Goal: Task Accomplishment & Management: Use online tool/utility

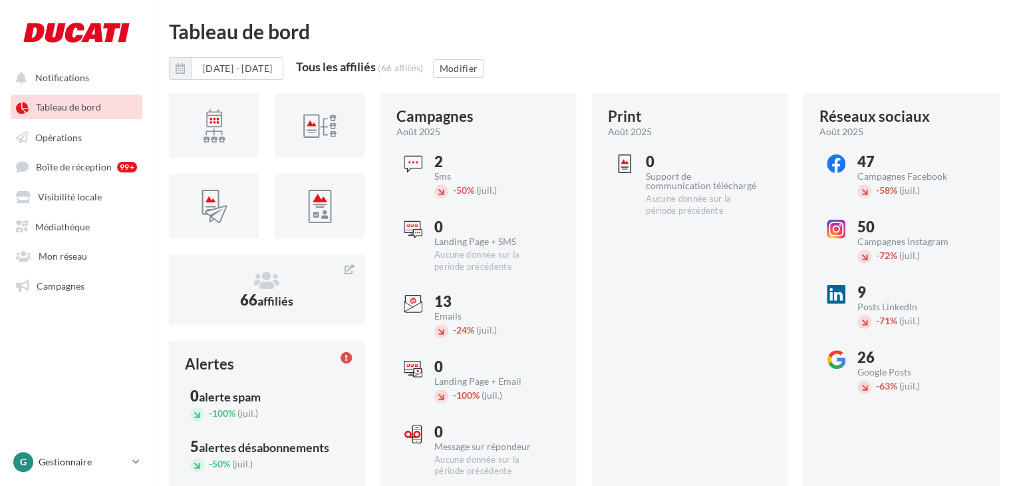
click at [104, 149] on ul "Notifications Tableau de bord Opérations Boîte de réception 99+ Médiathèque" at bounding box center [77, 181] width 152 height 242
click at [104, 146] on link "Opérations" at bounding box center [76, 136] width 137 height 24
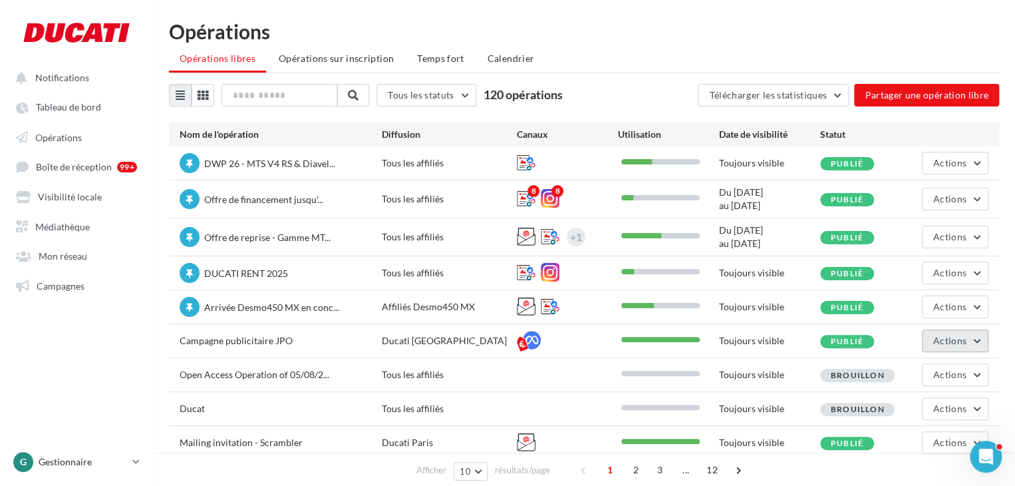
click at [957, 343] on span "Actions" at bounding box center [950, 340] width 33 height 11
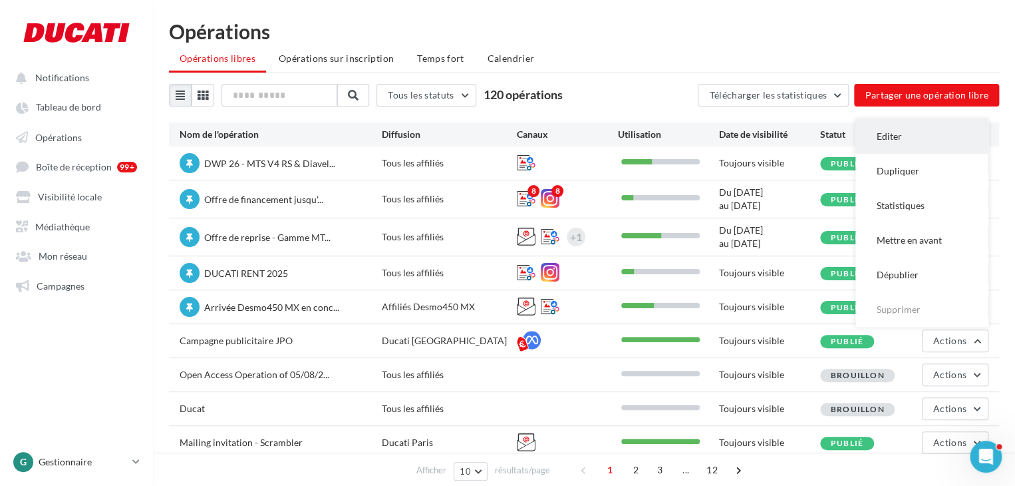
click at [916, 130] on button "Editer" at bounding box center [922, 136] width 133 height 35
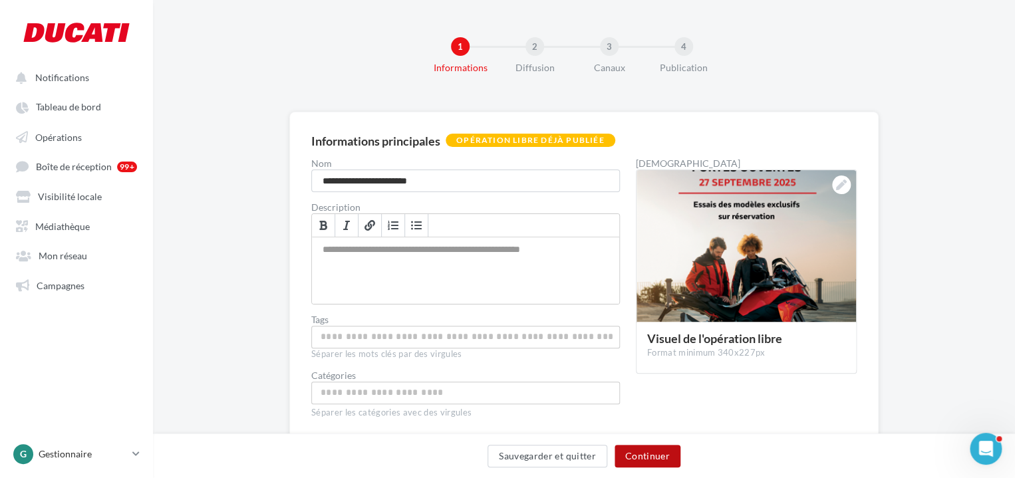
click at [652, 458] on button "Continuer" at bounding box center [648, 456] width 66 height 23
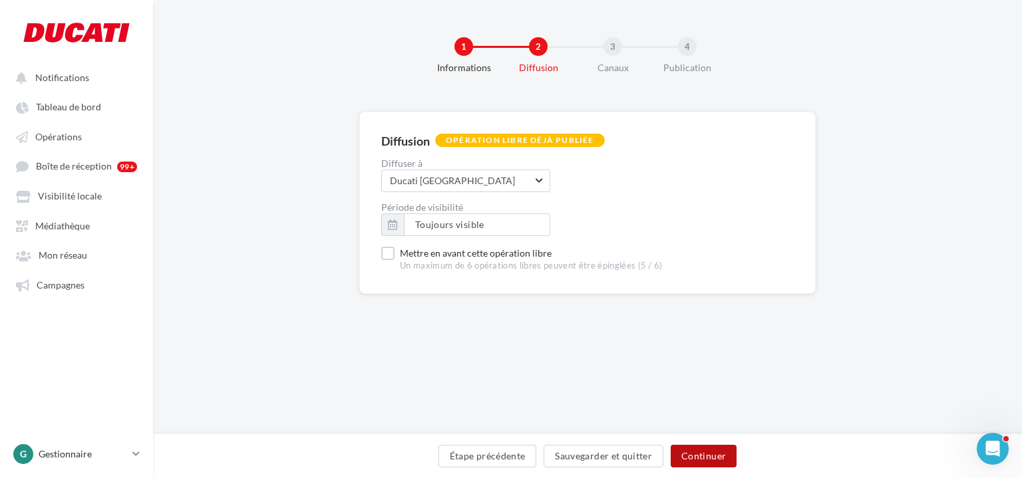
click at [718, 451] on button "Continuer" at bounding box center [704, 456] width 66 height 23
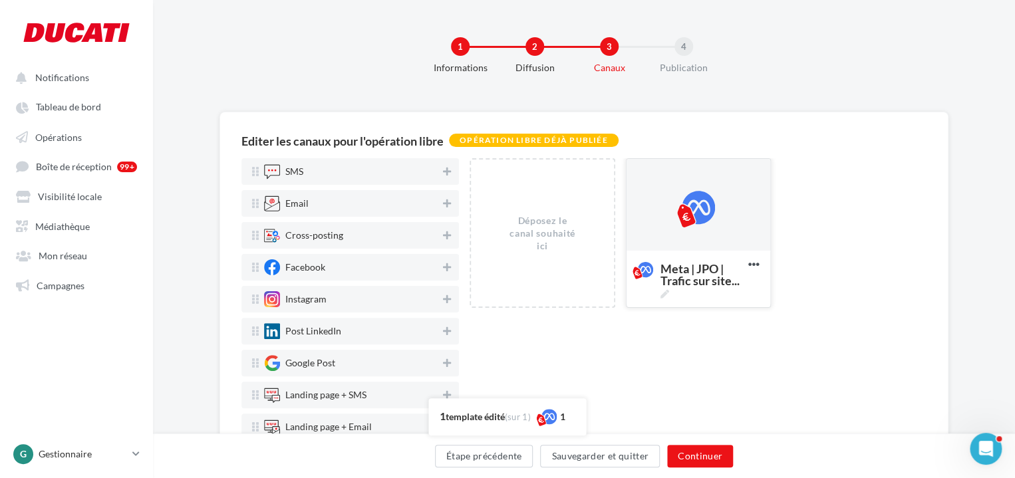
click at [684, 204] on div at bounding box center [698, 205] width 33 height 33
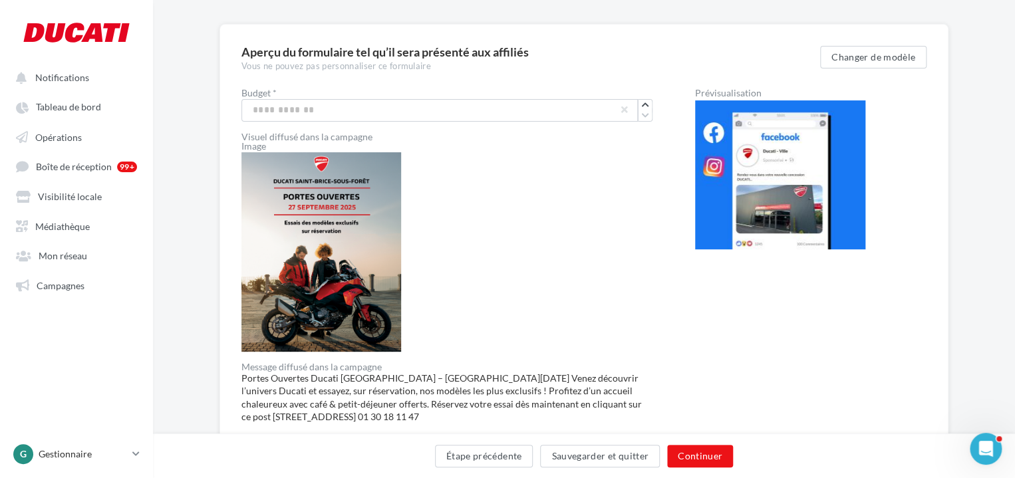
scroll to position [85, 0]
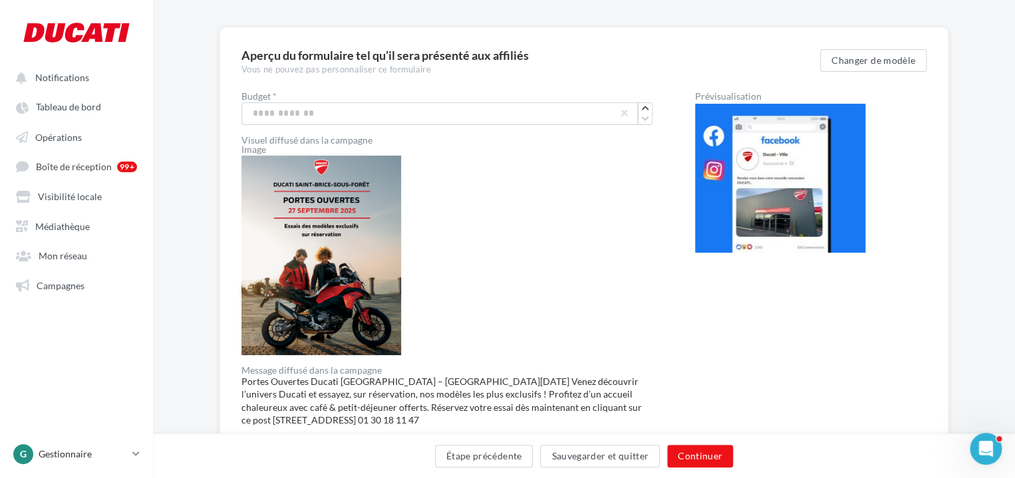
click at [319, 261] on img at bounding box center [322, 256] width 160 height 200
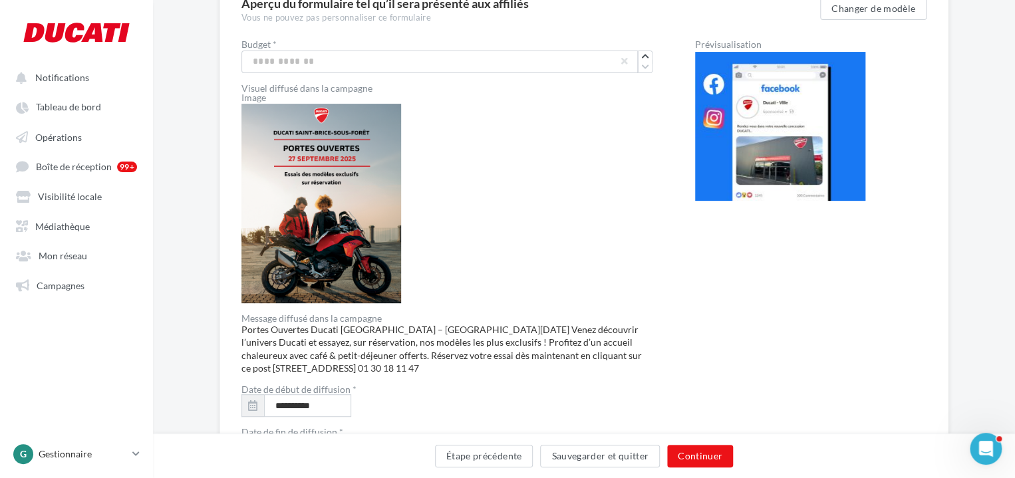
scroll to position [151, 0]
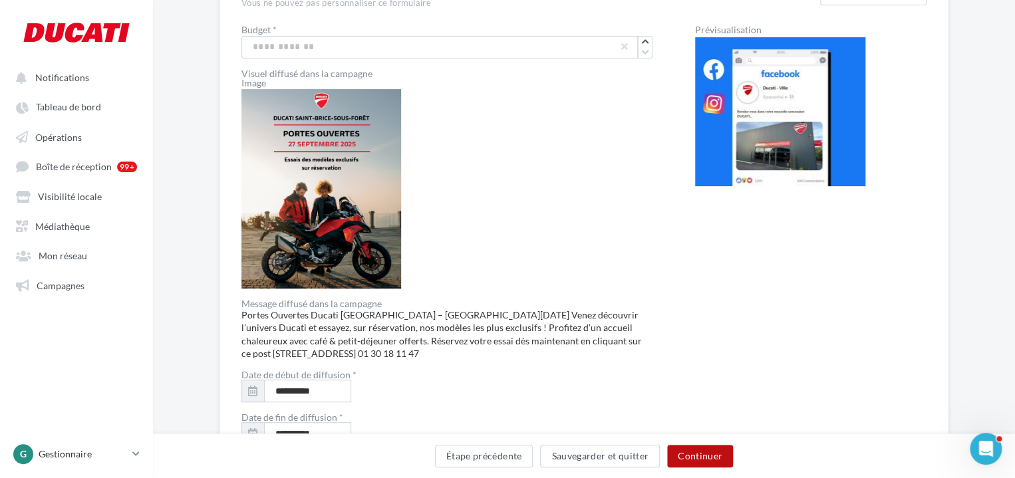
click at [687, 457] on button "Continuer" at bounding box center [700, 456] width 66 height 23
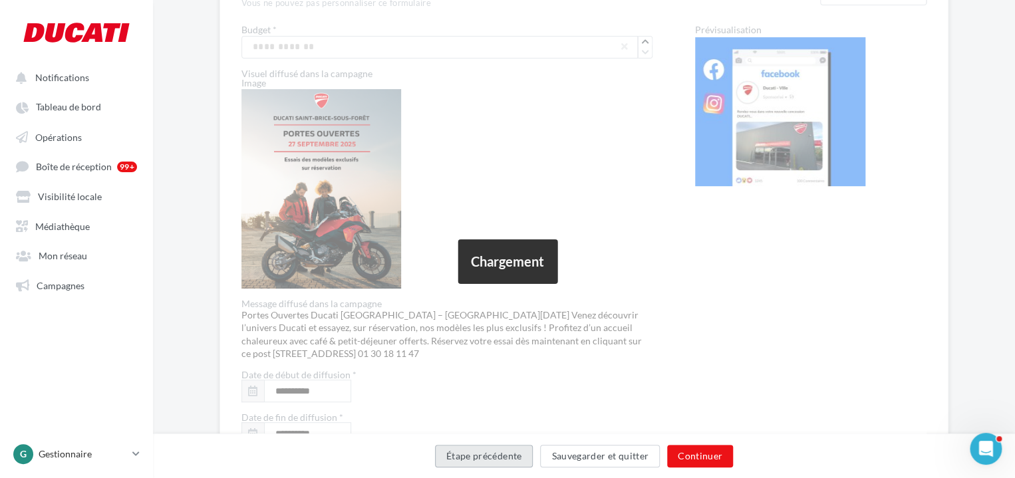
click at [531, 457] on button "Étape précédente" at bounding box center [484, 456] width 98 height 23
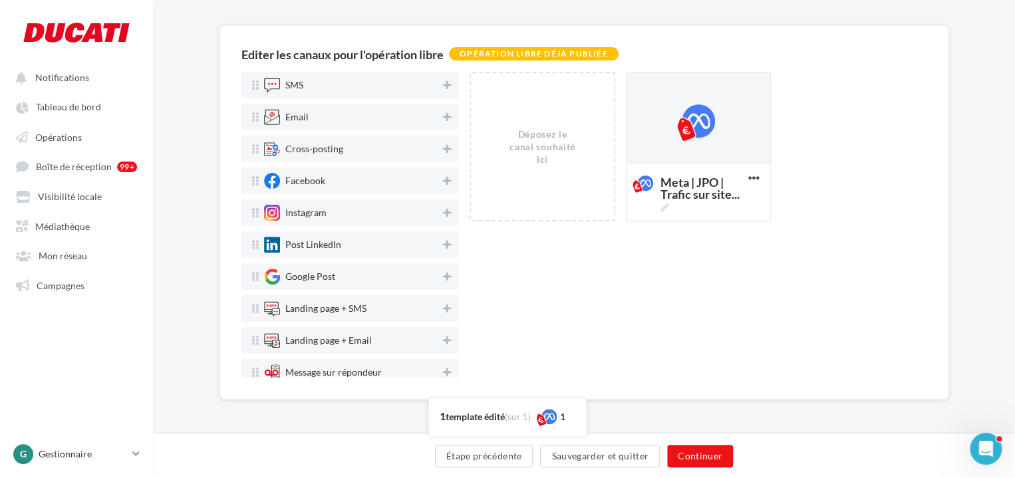
scroll to position [87, 0]
click at [697, 176] on span "Meta | JPO | Trafic sur site ..." at bounding box center [702, 194] width 83 height 36
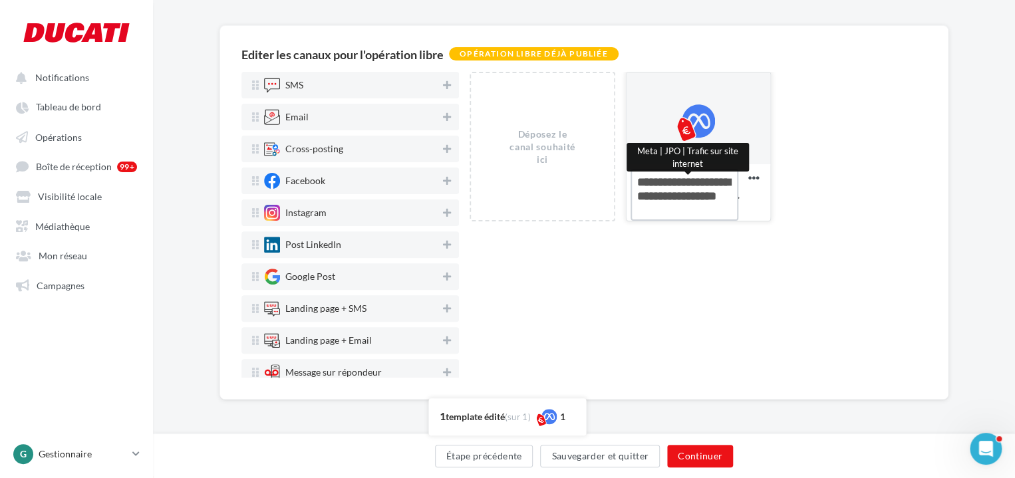
click at [697, 176] on textarea "Meta | JPO | Trafic sur site ... Meta | JPO | Trafic sur site internet" at bounding box center [685, 195] width 108 height 52
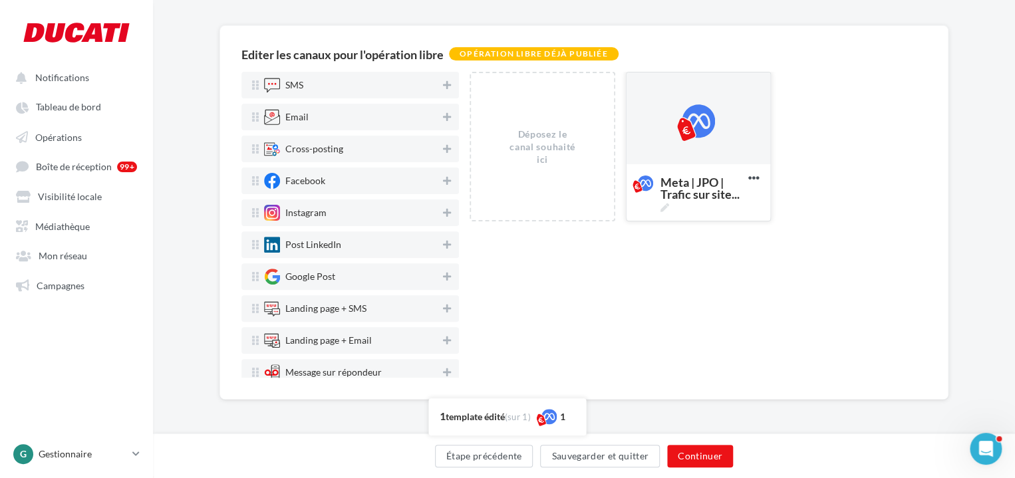
click at [705, 130] on div at bounding box center [698, 118] width 33 height 33
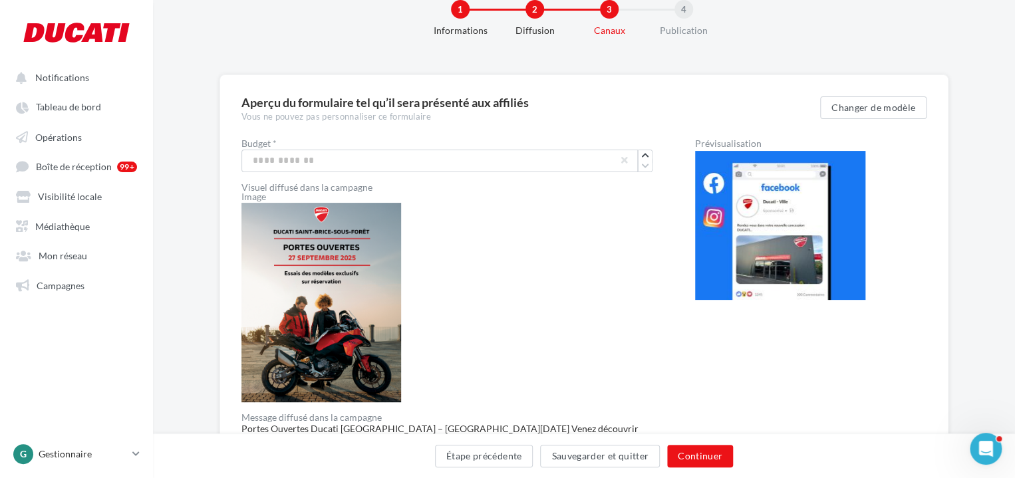
scroll to position [18, 0]
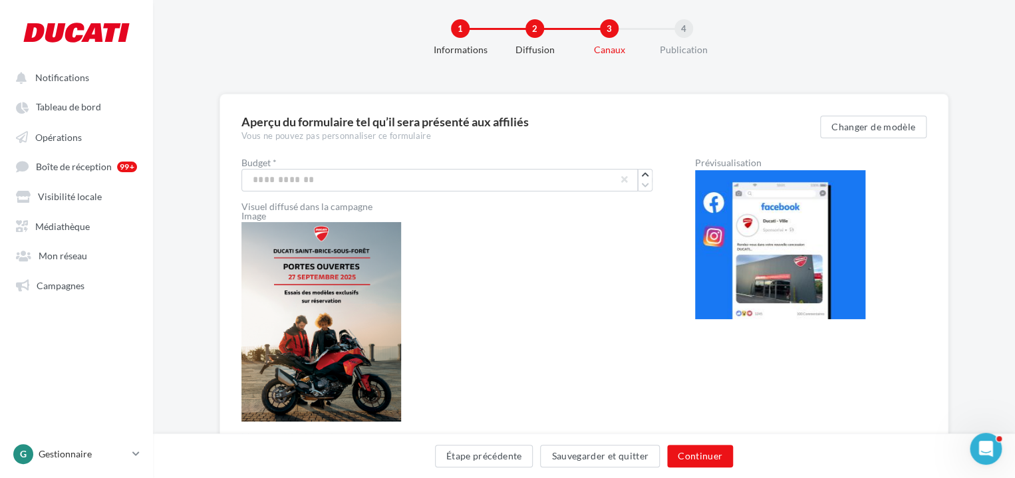
click at [735, 248] on img at bounding box center [780, 244] width 170 height 149
click at [353, 325] on img at bounding box center [322, 322] width 160 height 200
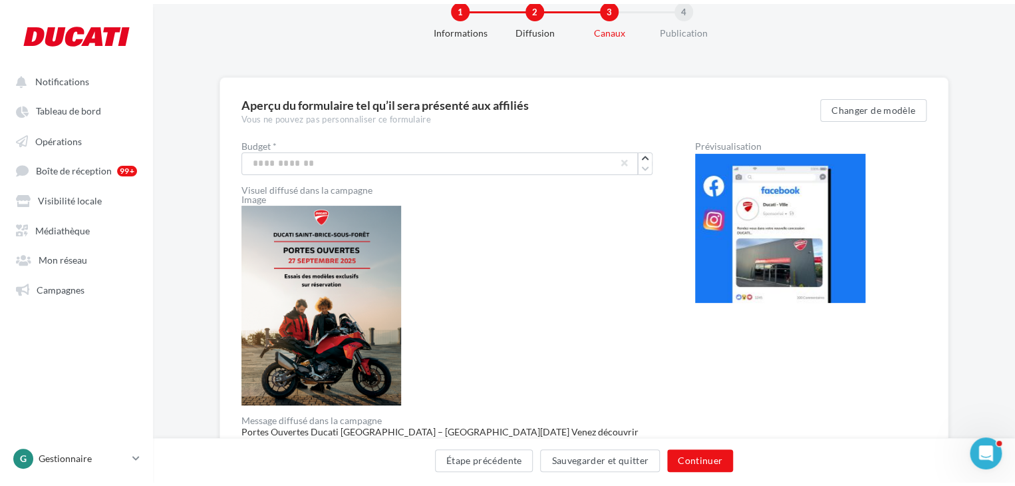
scroll to position [0, 0]
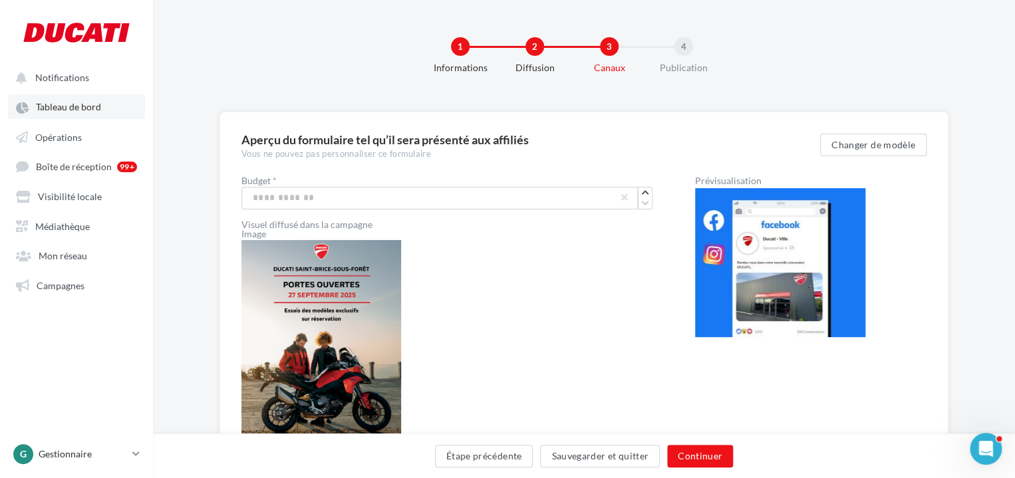
click at [59, 112] on span "Tableau de bord" at bounding box center [68, 107] width 65 height 11
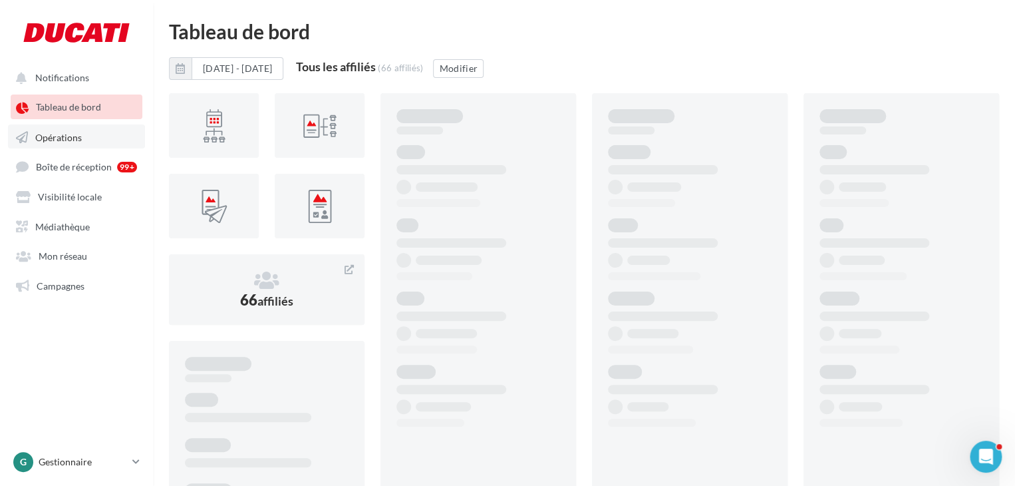
click at [67, 137] on span "Opérations" at bounding box center [58, 136] width 47 height 11
